Goal: Information Seeking & Learning: Find specific fact

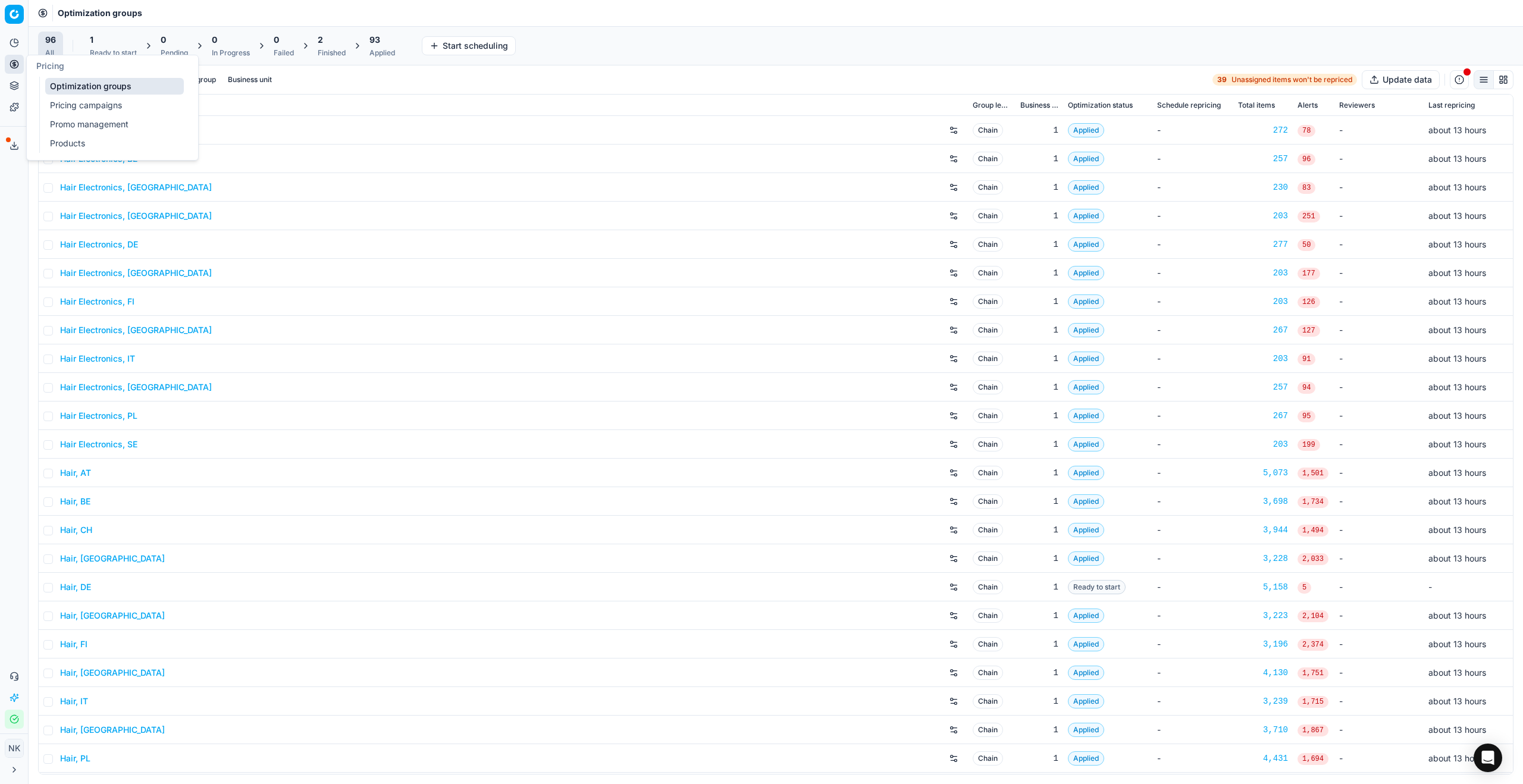
click at [59, 139] on link "Products" at bounding box center [114, 143] width 139 height 17
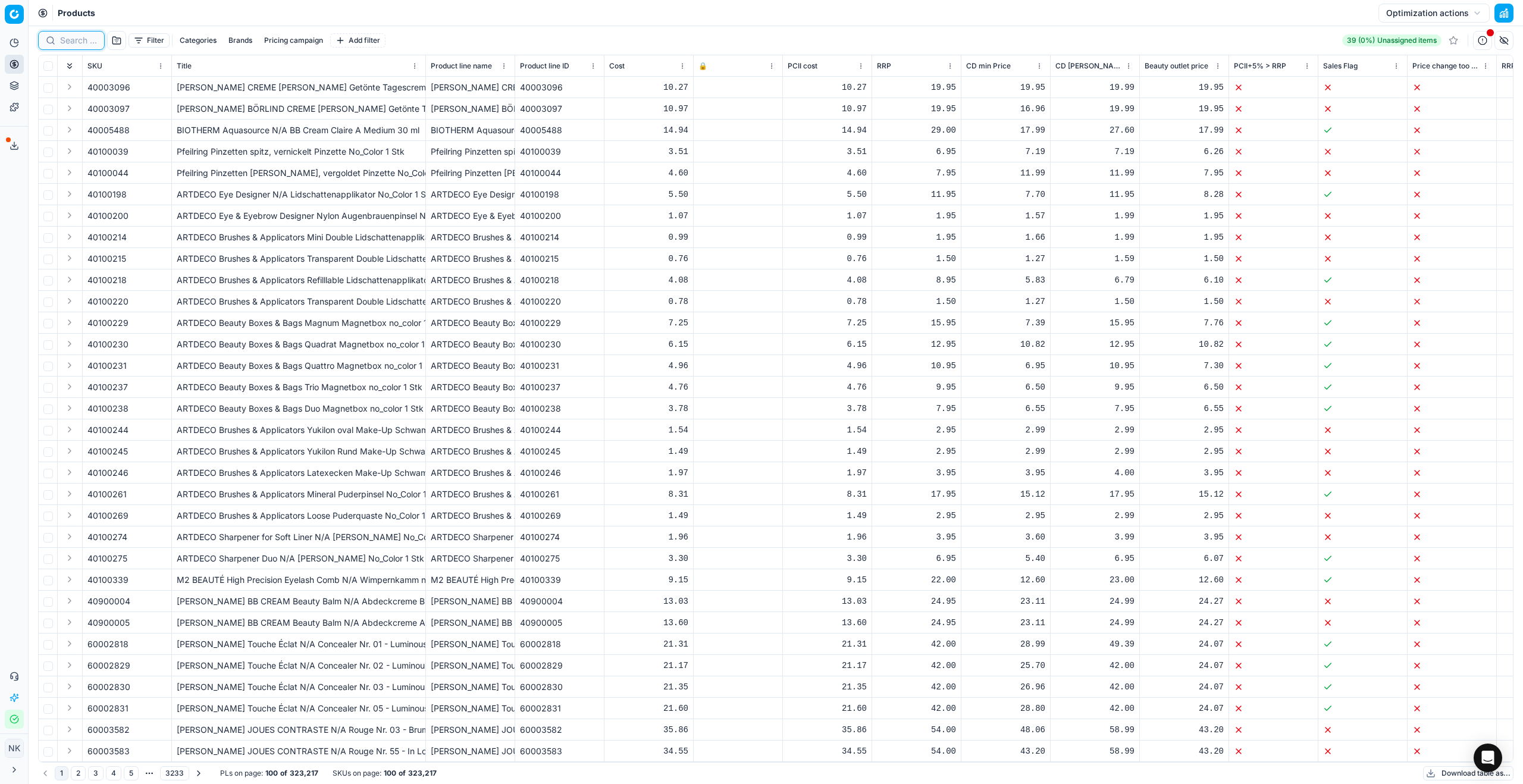
click at [77, 41] on input at bounding box center [79, 40] width 37 height 12
paste input "80049276-4"
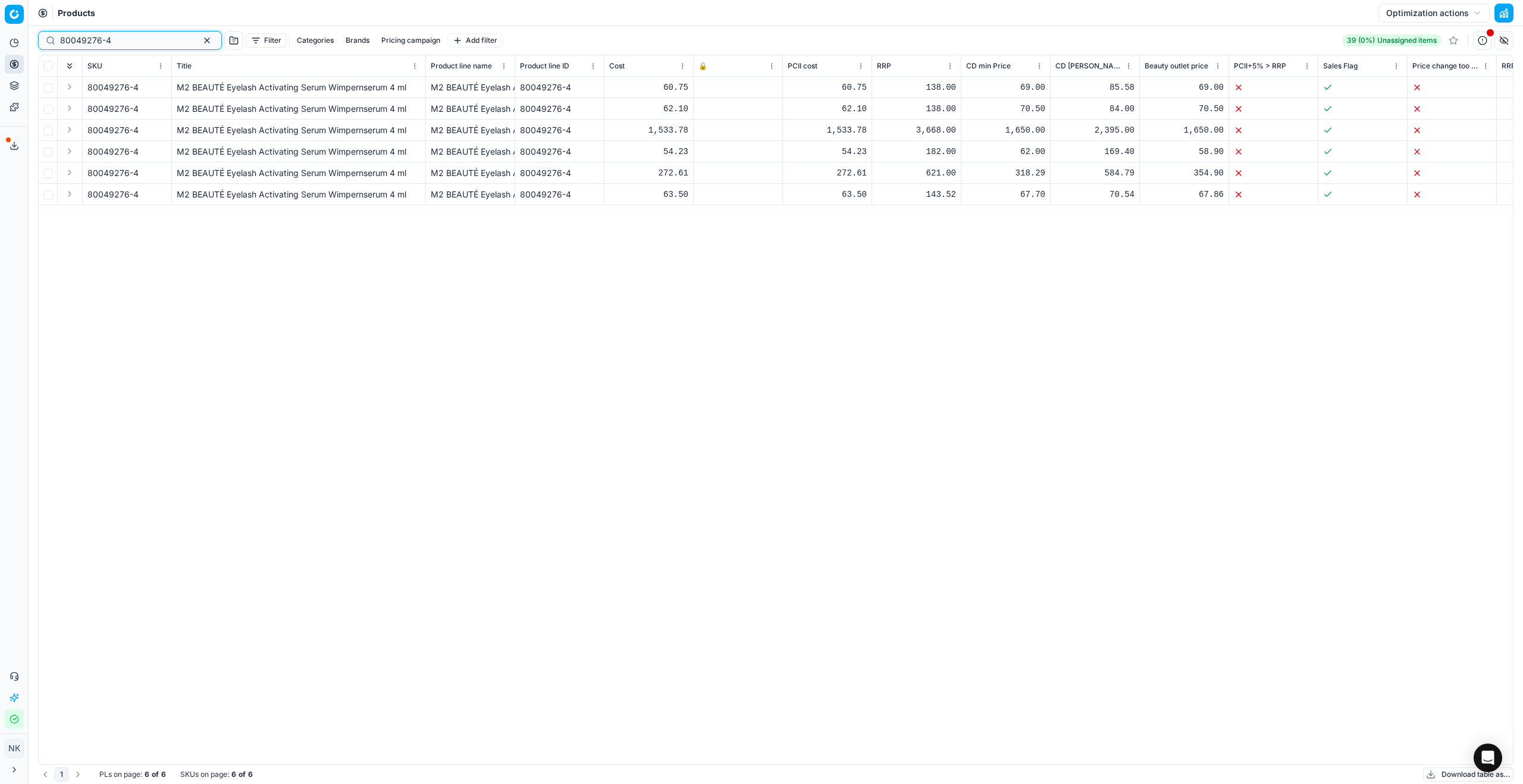
type input "80049276-4"
click at [448, 42] on button "Add filter" at bounding box center [475, 41] width 56 height 14
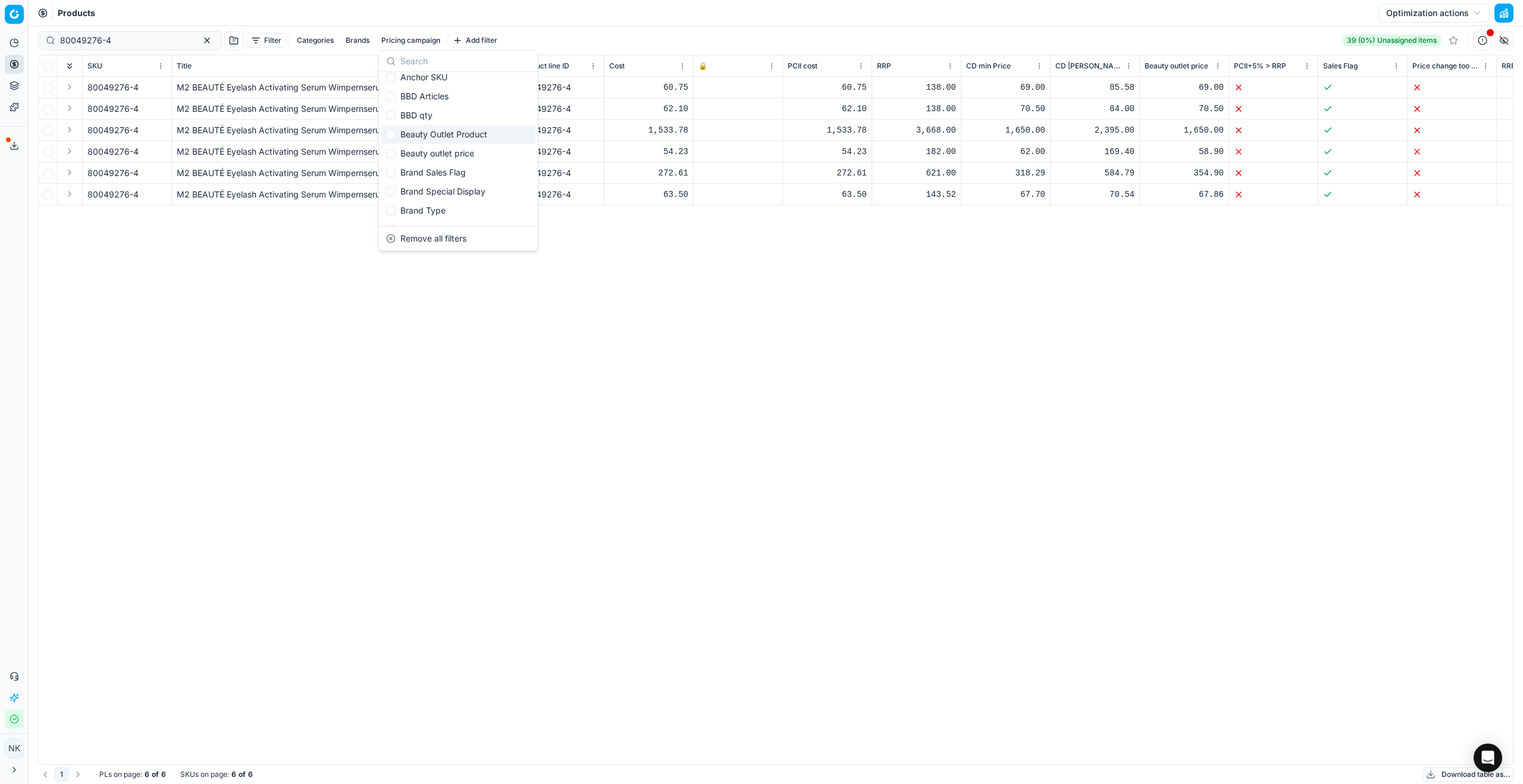
scroll to position [53, 0]
click at [421, 217] on div "Business Units" at bounding box center [458, 221] width 154 height 19
checkbox input "true"
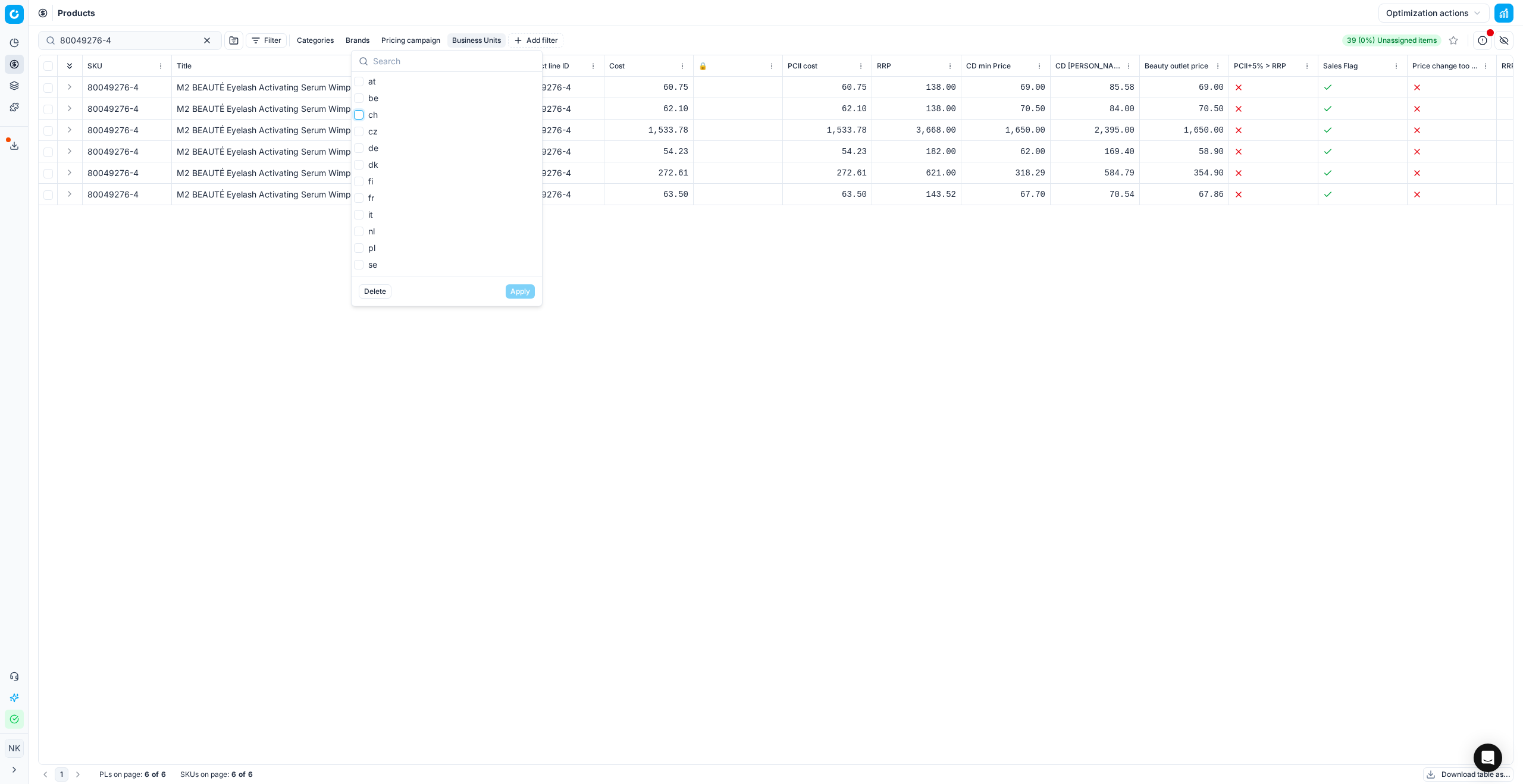
click at [359, 117] on input "ch" at bounding box center [358, 114] width 10 height 10
checkbox input "true"
click at [522, 293] on button "Apply" at bounding box center [519, 291] width 29 height 14
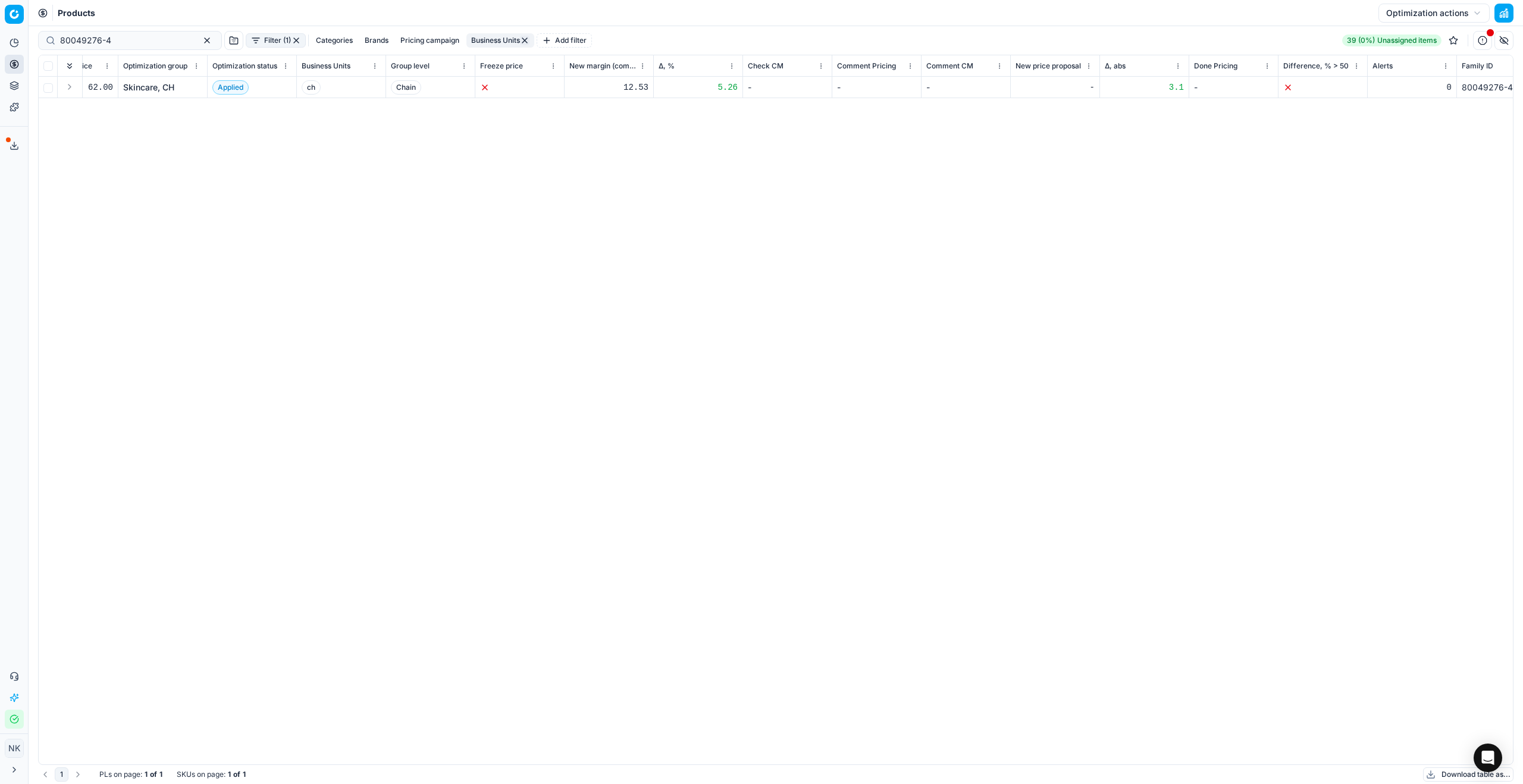
scroll to position [0, 1788]
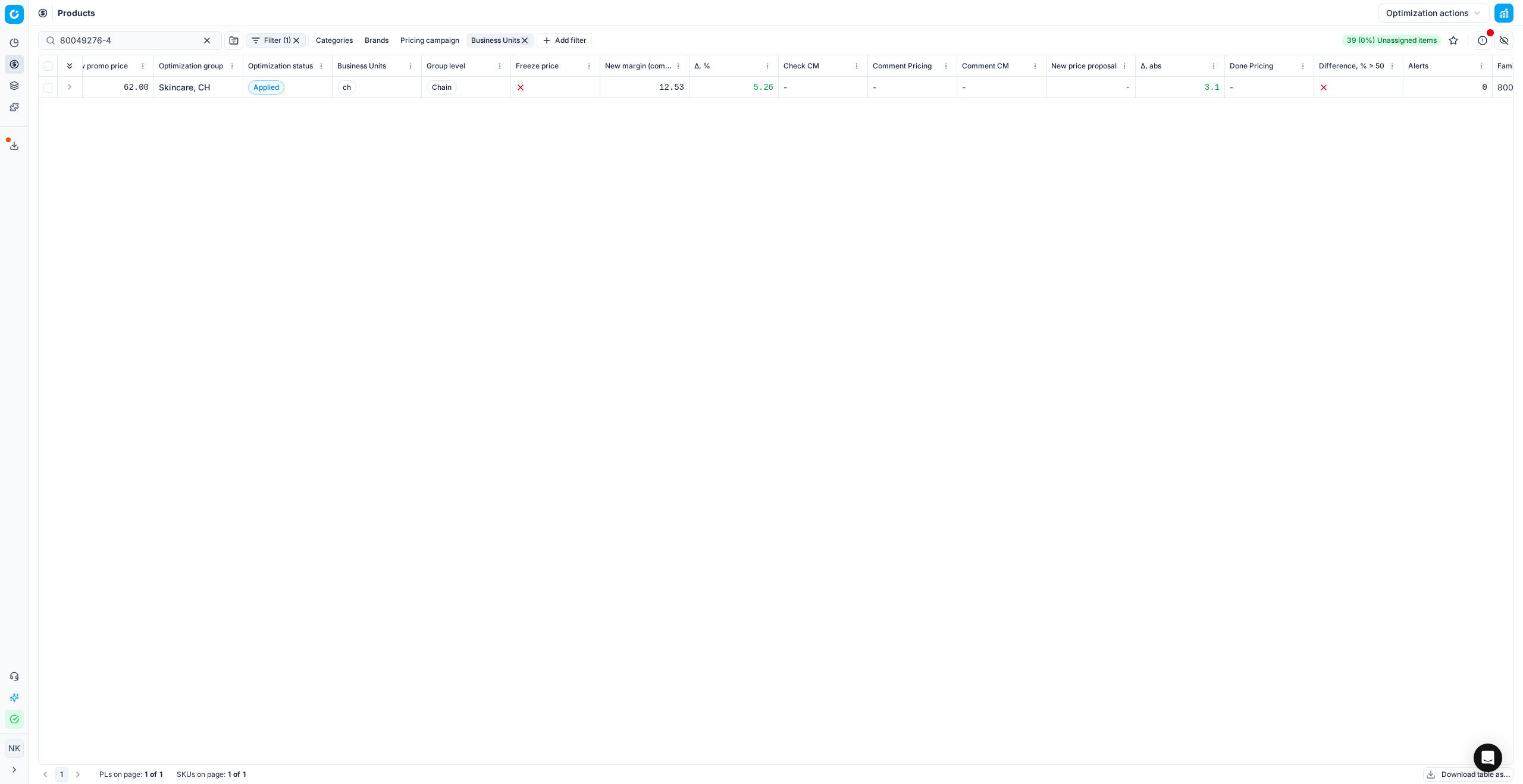
click at [178, 88] on link "Skincare, CH" at bounding box center [184, 87] width 51 height 12
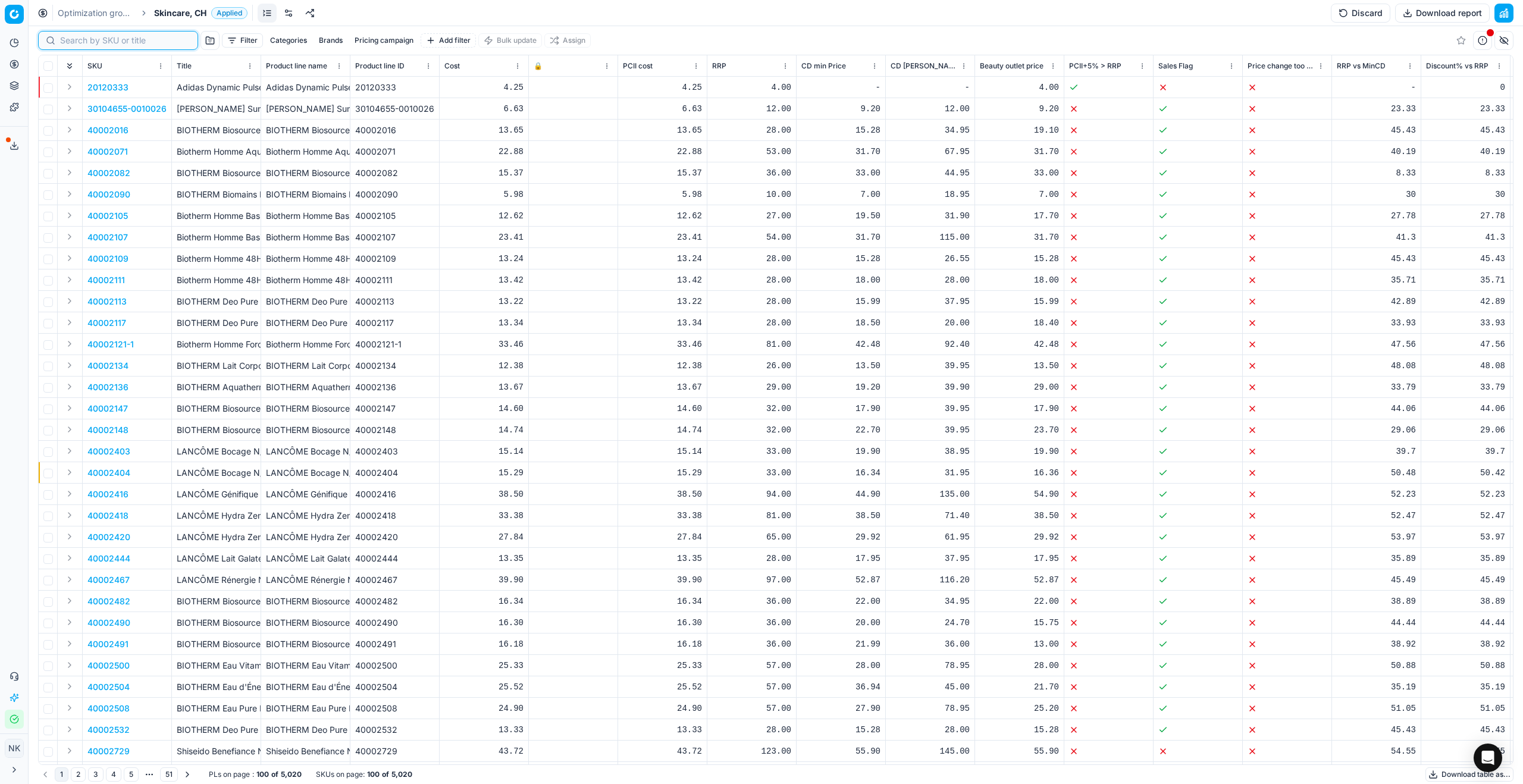
click at [78, 42] on input at bounding box center [125, 40] width 130 height 12
paste input "80049276-4"
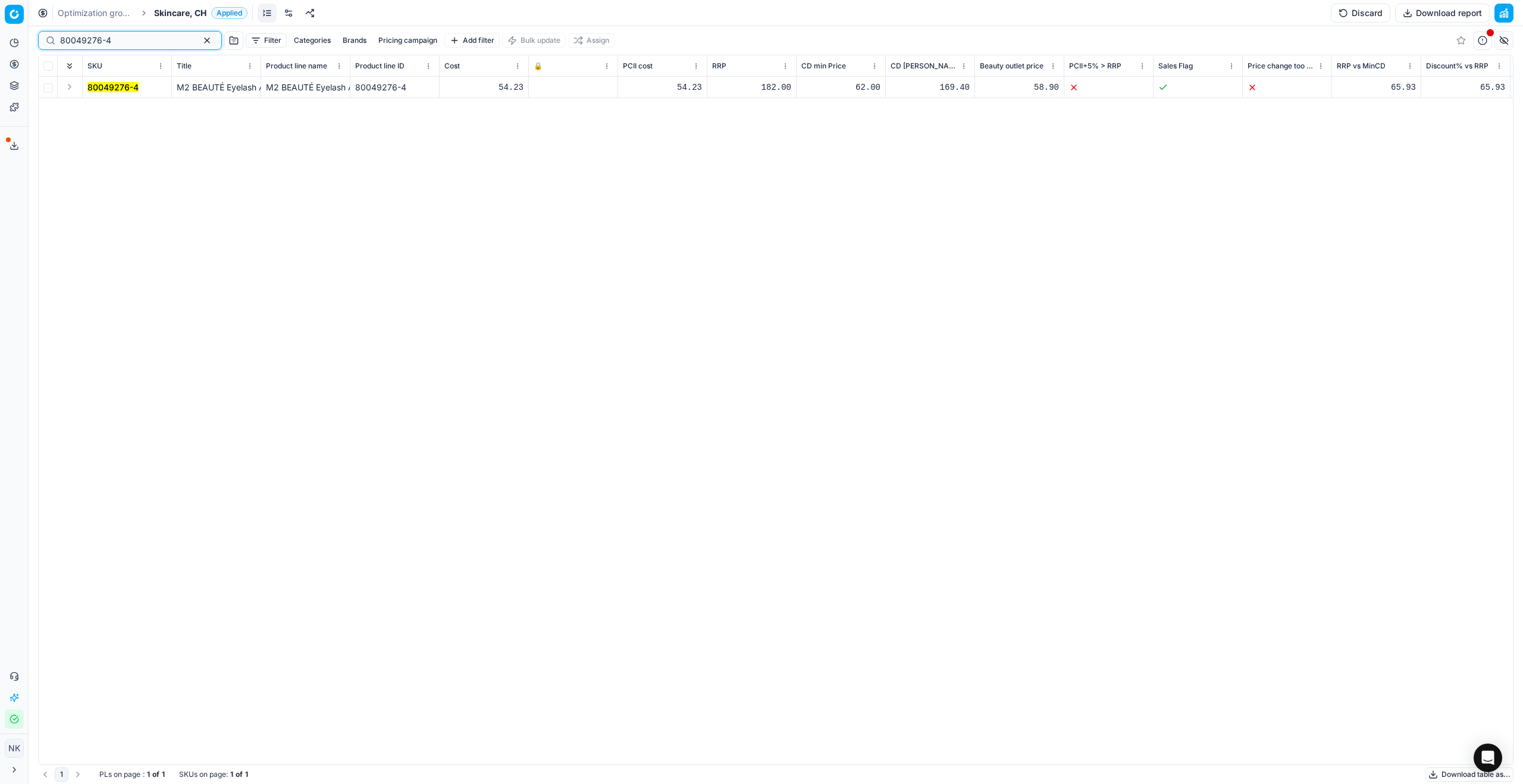
type input "80049276-4"
click at [70, 88] on button "Expand" at bounding box center [70, 87] width 14 height 14
click at [104, 109] on mark "80049276-4" at bounding box center [113, 108] width 51 height 10
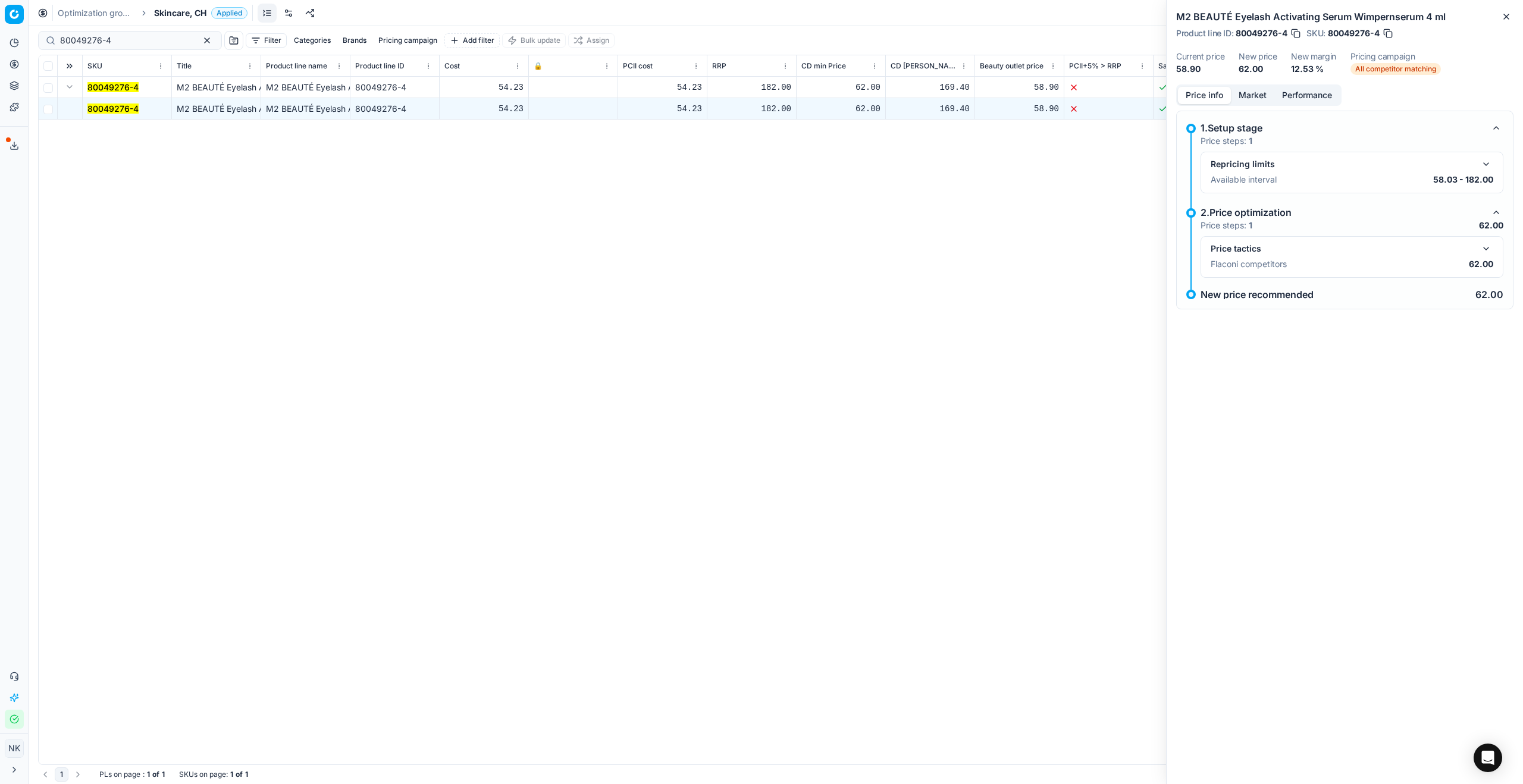
click at [1247, 97] on button "Market" at bounding box center [1252, 95] width 43 height 17
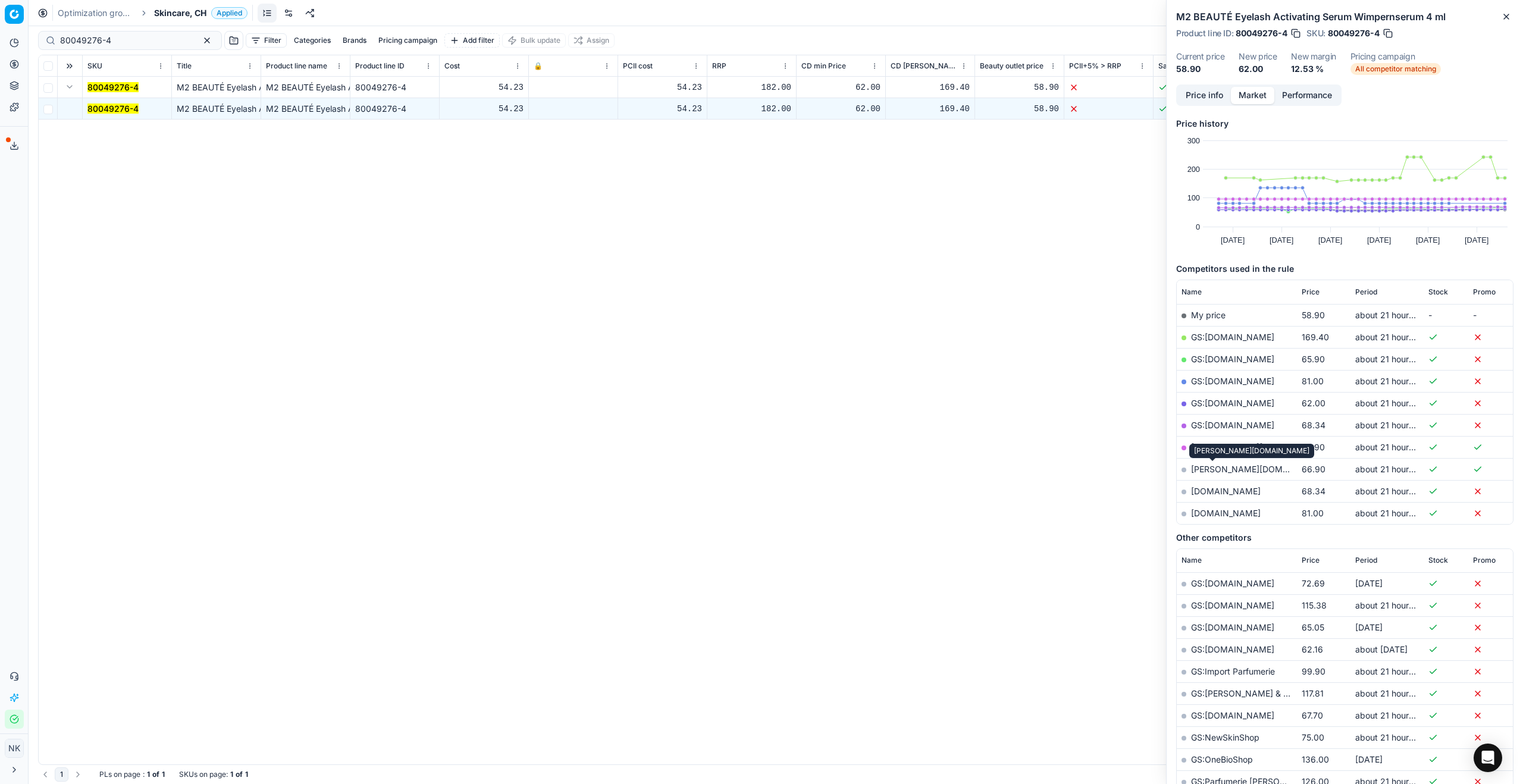
click at [1215, 468] on link "[PERSON_NAME][DOMAIN_NAME]" at bounding box center [1260, 468] width 138 height 10
click at [1222, 358] on link "GS:[DOMAIN_NAME]" at bounding box center [1233, 358] width 83 height 10
click at [1202, 100] on button "Price info" at bounding box center [1204, 95] width 53 height 17
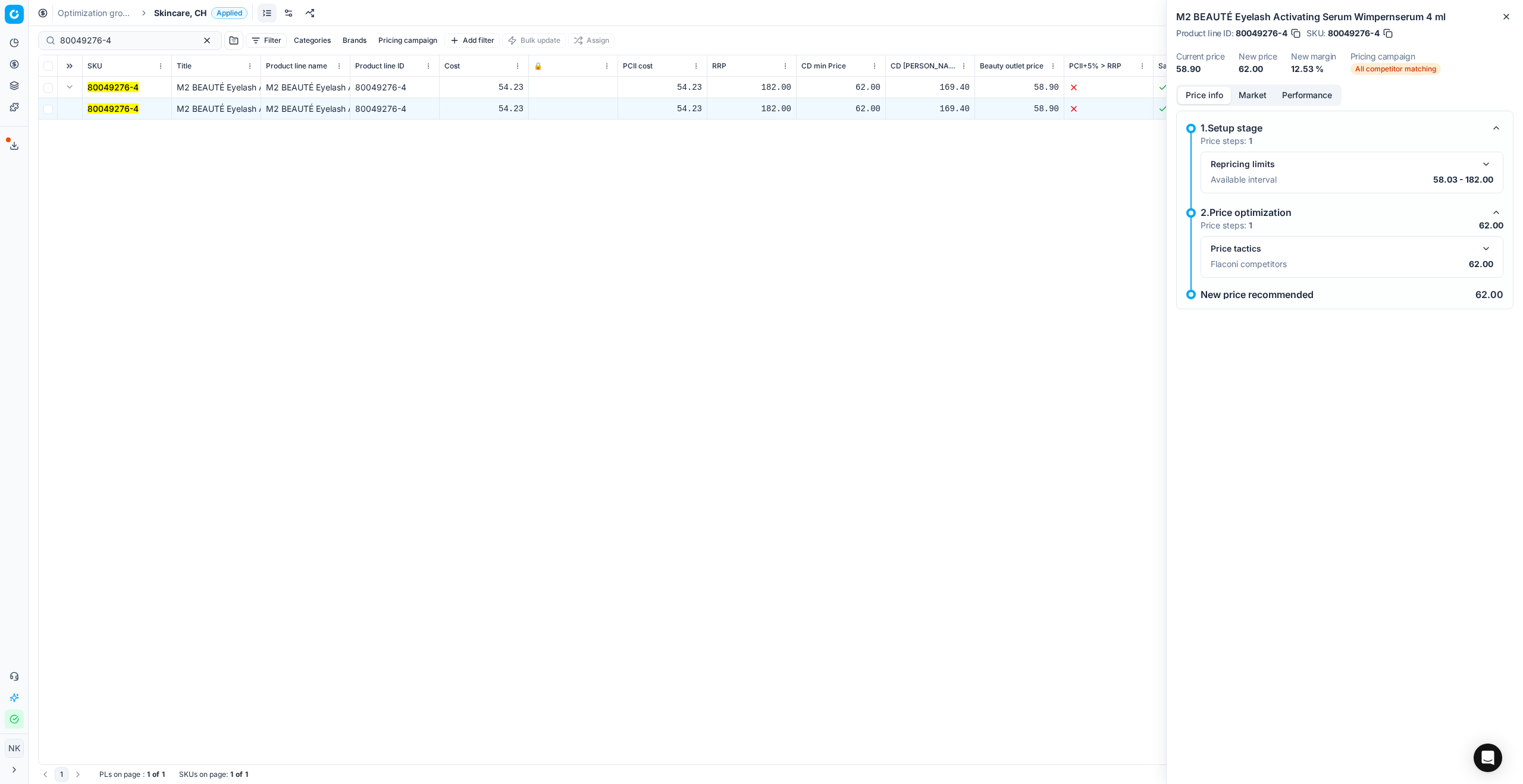
click at [1488, 246] on button "button" at bounding box center [1486, 249] width 14 height 14
click at [1483, 166] on button "button" at bounding box center [1486, 164] width 14 height 14
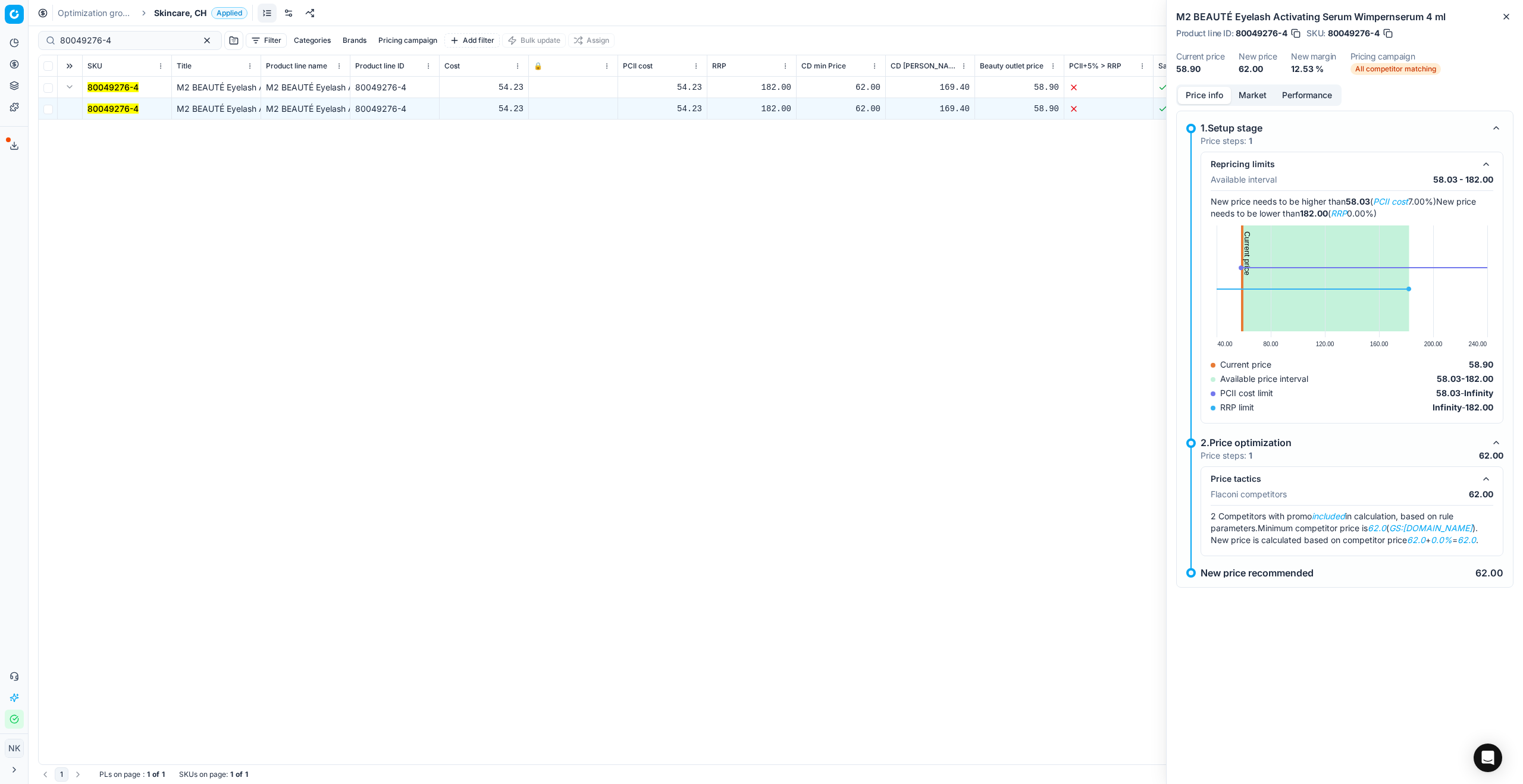
click at [1486, 480] on button "button" at bounding box center [1486, 479] width 14 height 14
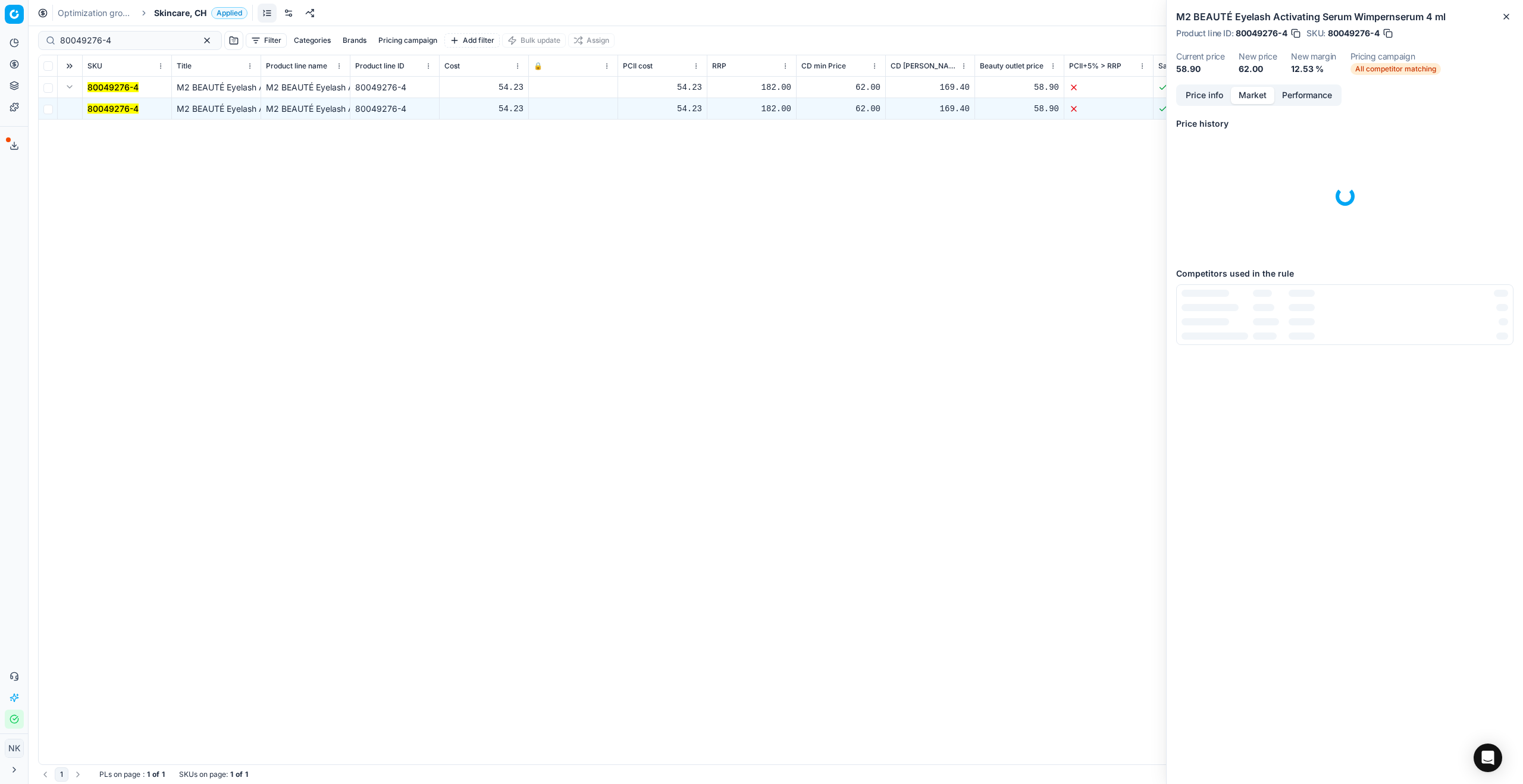
click at [1258, 97] on button "Market" at bounding box center [1252, 95] width 43 height 17
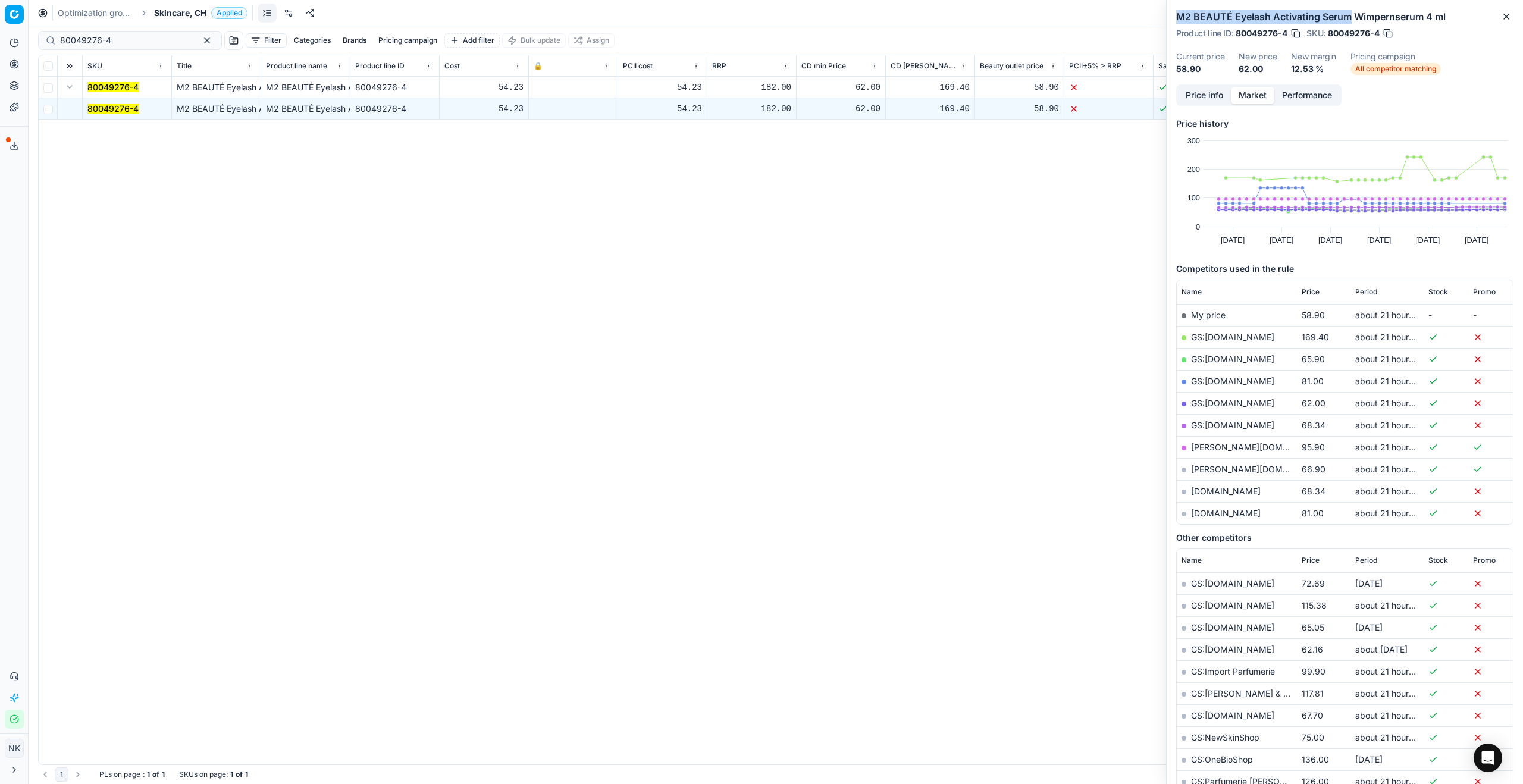
drag, startPoint x: 1176, startPoint y: 18, endPoint x: 1349, endPoint y: 17, distance: 173.0
click at [1349, 17] on h2 "M2 BEAUTÉ Eyelash Activating Serum Wimpernserum 4 ml" at bounding box center [1344, 17] width 337 height 14
copy h2 "M2 BEAUTÉ Eyelash Activating Serum"
